Goal: Task Accomplishment & Management: Manage account settings

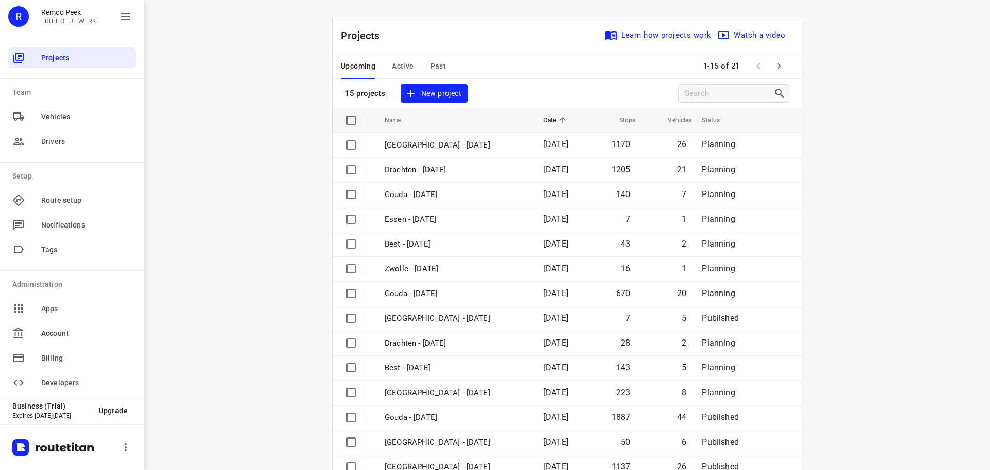
click at [398, 58] on button "Active" at bounding box center [403, 66] width 22 height 25
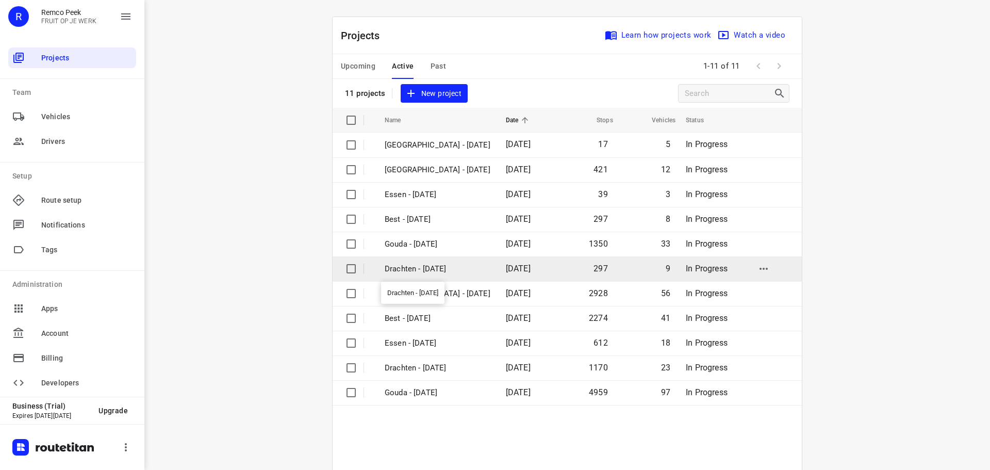
click at [419, 269] on p "Drachten - [DATE]" at bounding box center [438, 269] width 106 height 12
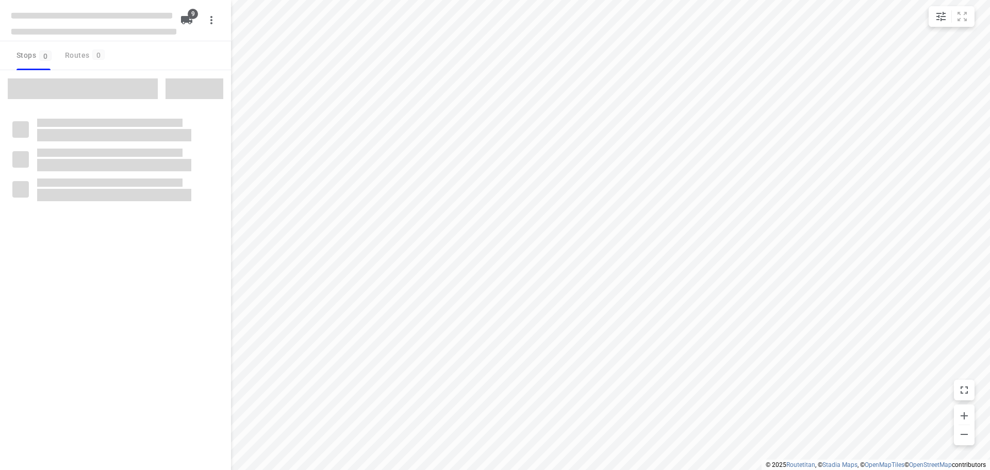
checkbox input "true"
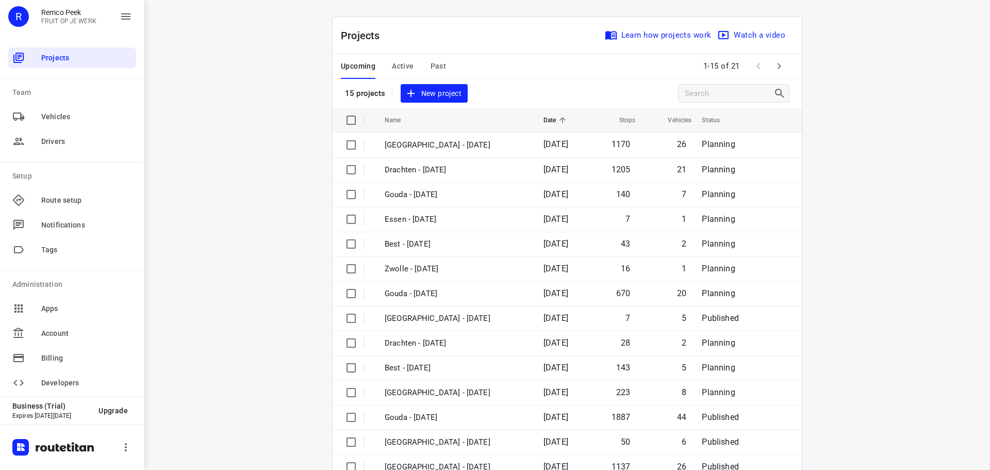
click at [408, 66] on span "Active" at bounding box center [403, 66] width 22 height 13
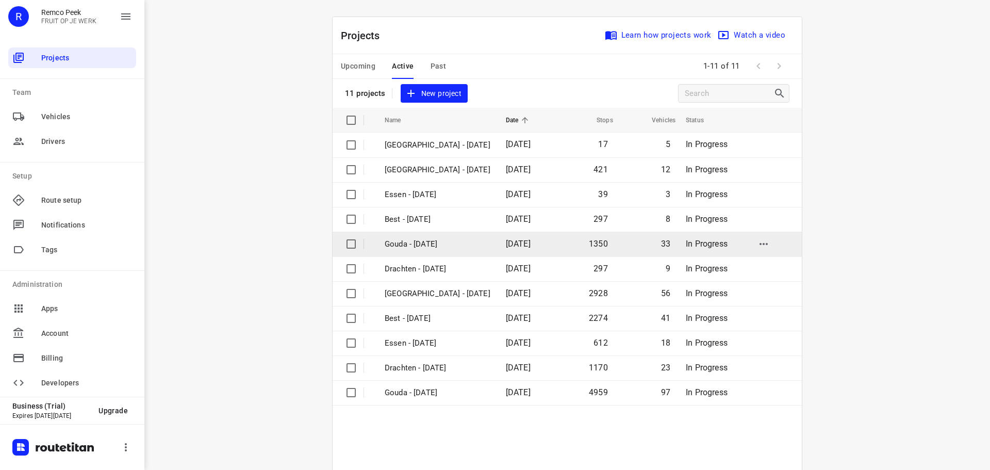
click at [410, 241] on p "Gouda - [DATE]" at bounding box center [438, 244] width 106 height 12
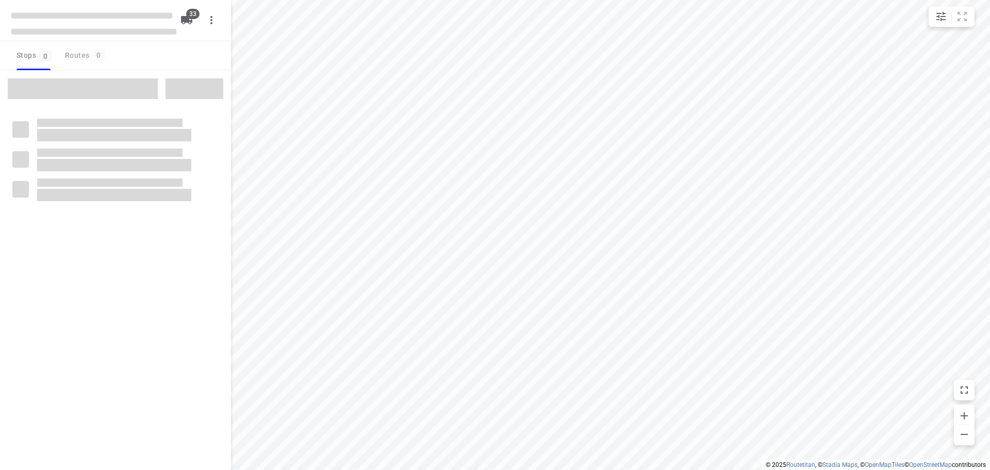
checkbox input "true"
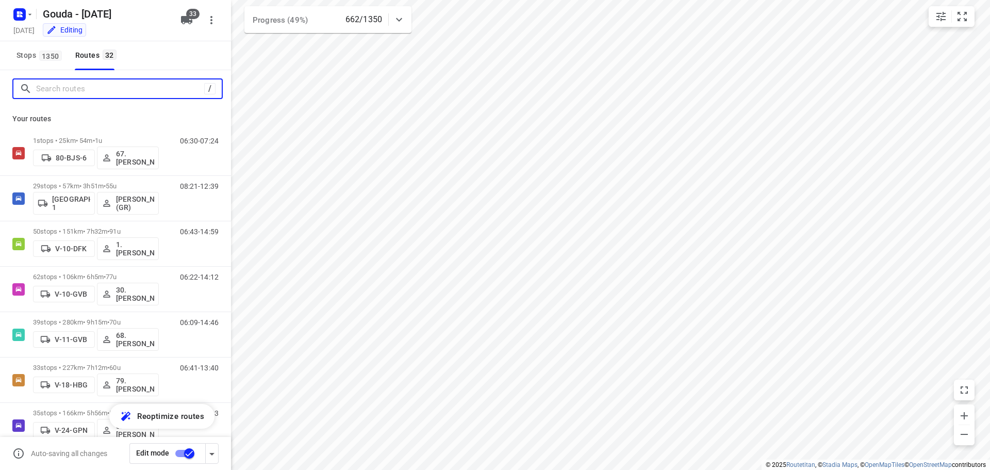
click at [104, 94] on input "Search routes" at bounding box center [120, 89] width 168 height 16
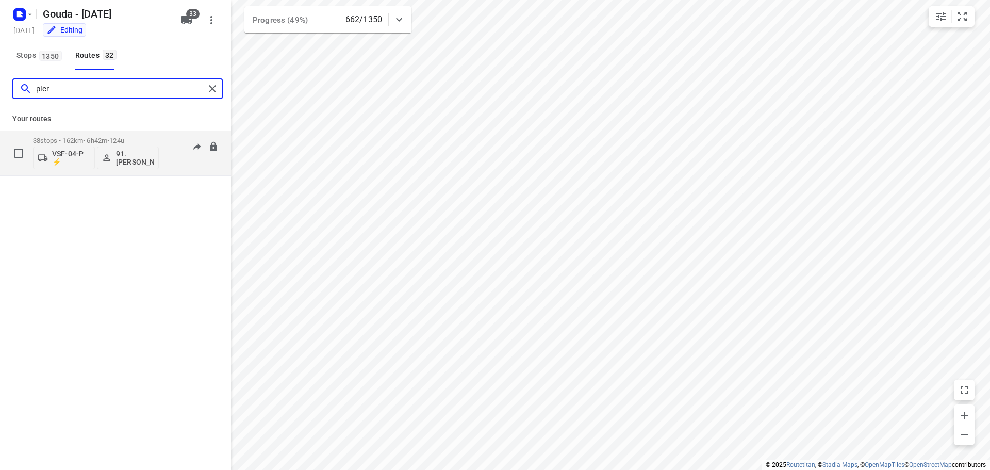
type input "pier"
click at [174, 155] on div "06:38-14:10" at bounding box center [193, 156] width 52 height 38
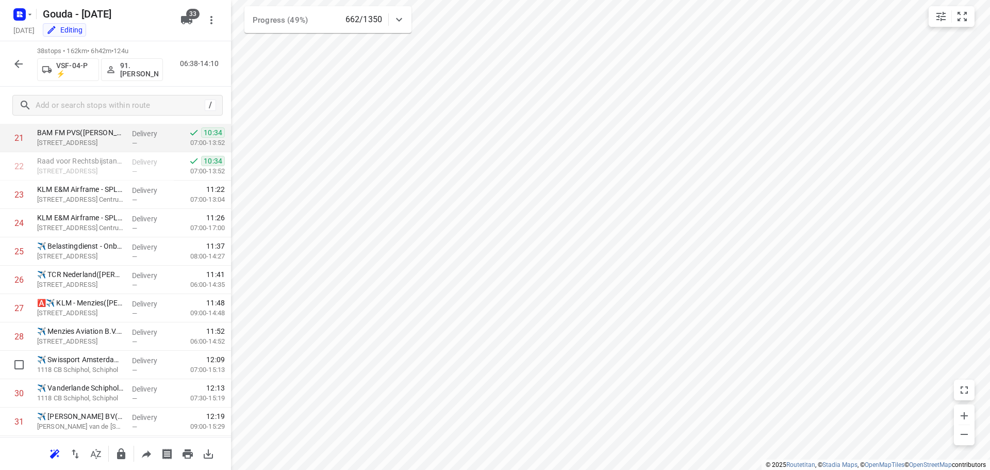
scroll to position [567, 0]
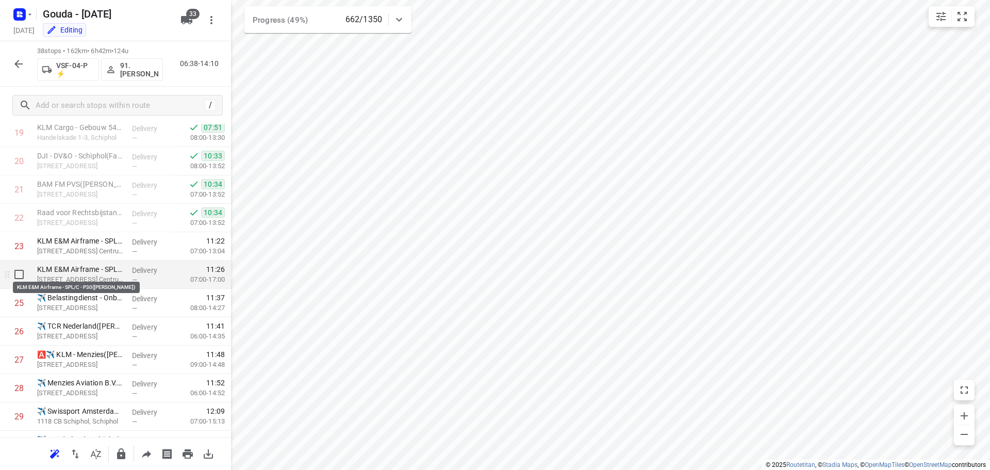
click at [73, 272] on p "KLM E&M Airframe - SPL/C - P30(Roland van Gerven)" at bounding box center [80, 269] width 87 height 10
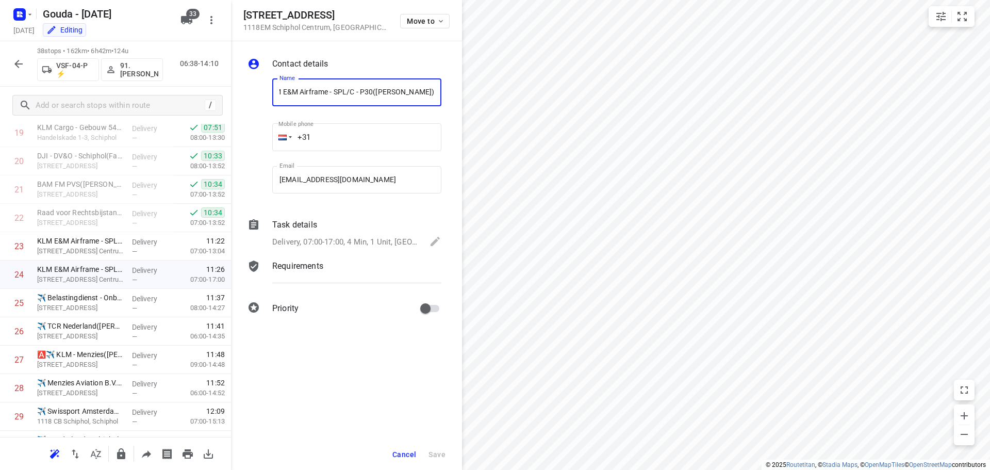
scroll to position [0, 0]
click at [429, 239] on icon at bounding box center [435, 241] width 12 height 12
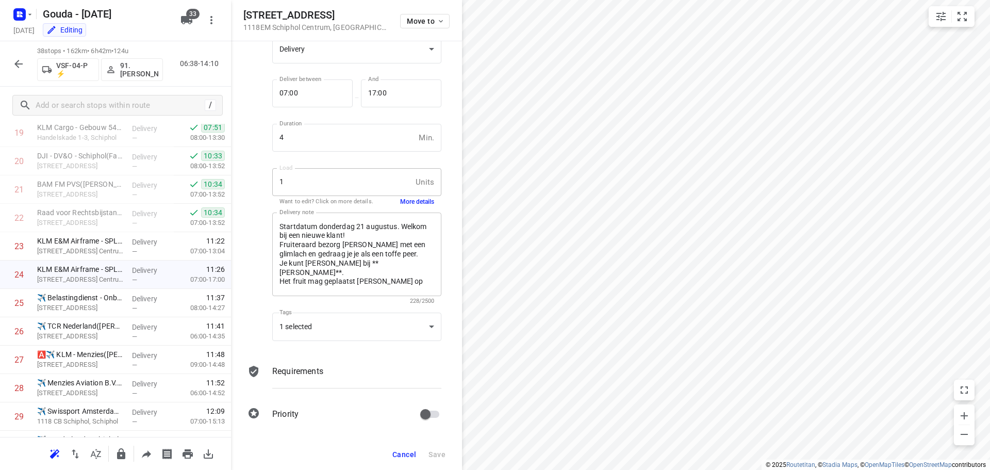
scroll to position [86, 0]
click at [325, 279] on textarea "Startdatum donderdag 21 augustus. Welkom bij een nieuwe klant! Fruiteraard bezo…" at bounding box center [356, 253] width 155 height 64
click at [270, 274] on div "Delivery note Startdatum donderdag 21 augustus. Welkom bij een nieuwe klant! Fr…" at bounding box center [356, 257] width 177 height 104
click at [410, 450] on span "Cancel" at bounding box center [404, 454] width 24 height 8
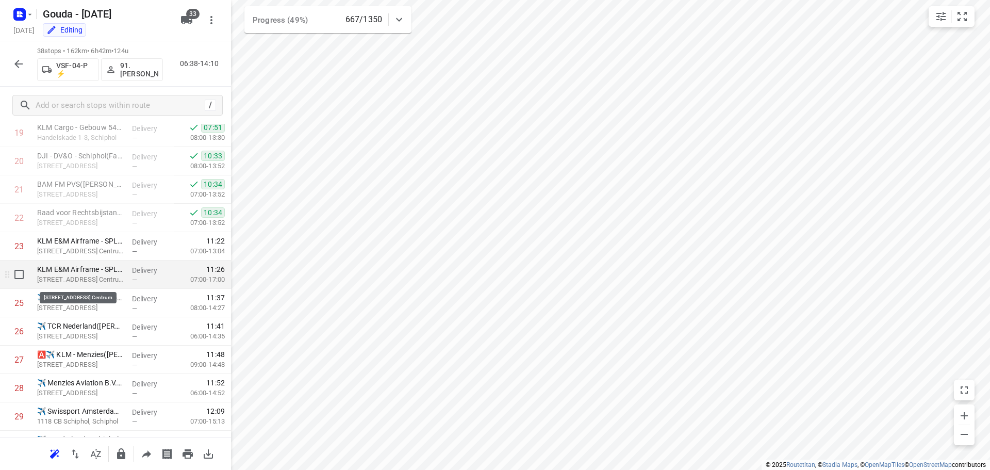
click at [61, 281] on p "Valkweg 20, Schiphol Centrum" at bounding box center [80, 279] width 87 height 10
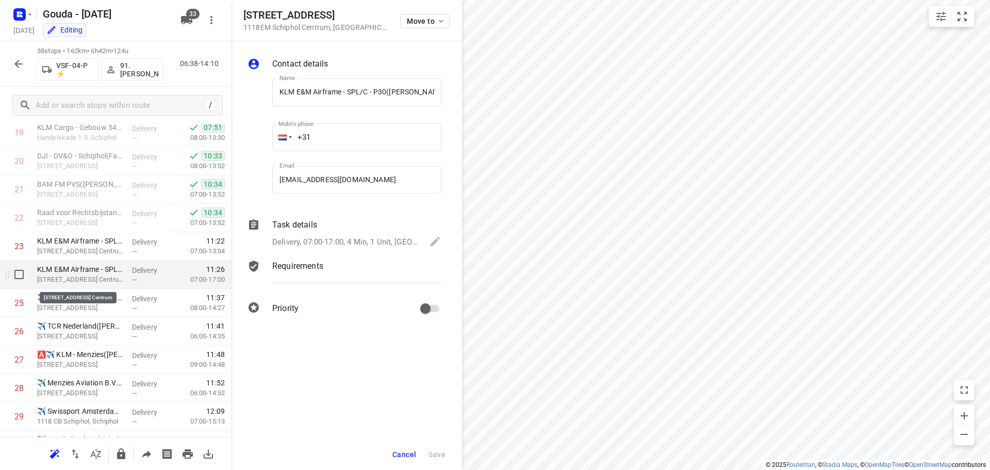
scroll to position [0, 19]
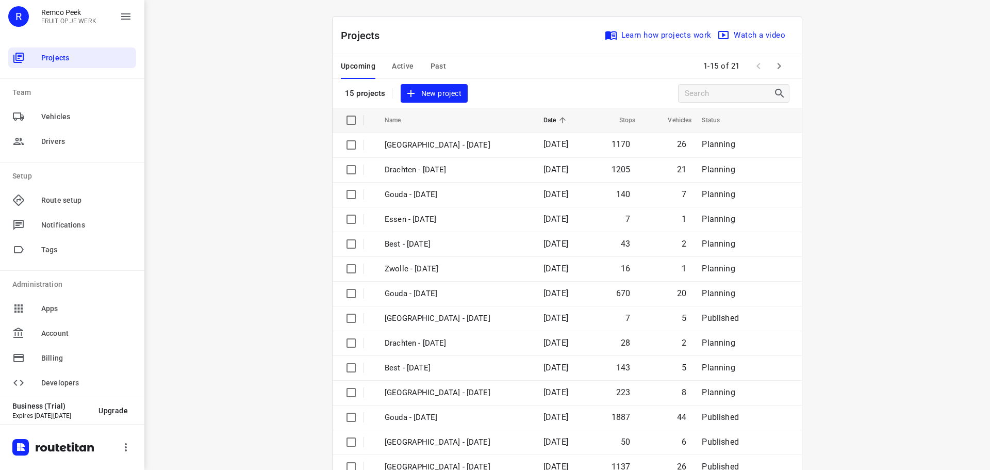
click at [402, 63] on span "Active" at bounding box center [403, 66] width 22 height 13
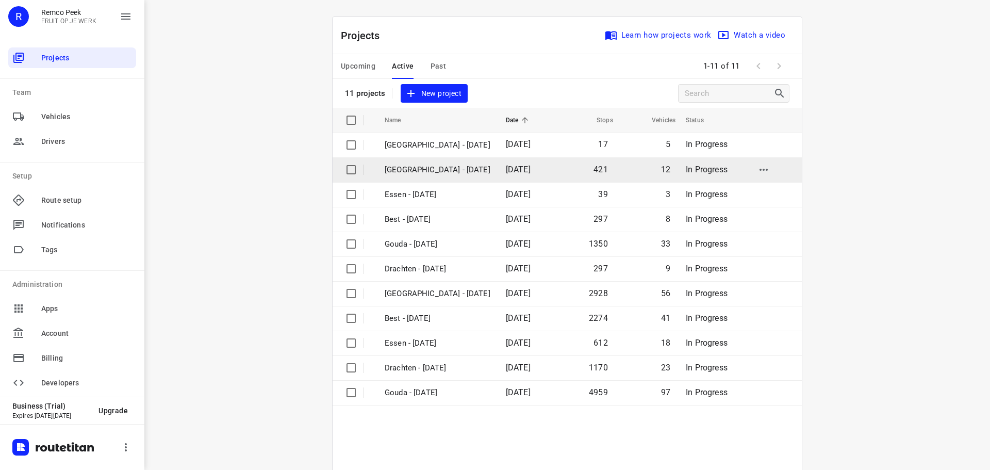
click at [421, 165] on p "[GEOGRAPHIC_DATA] - [DATE]" at bounding box center [438, 170] width 106 height 12
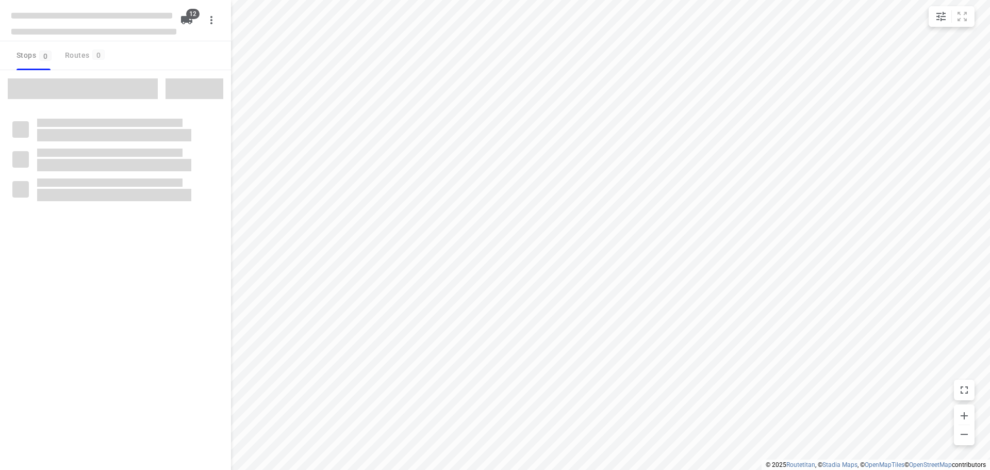
checkbox input "true"
